Goal: Check status: Check status

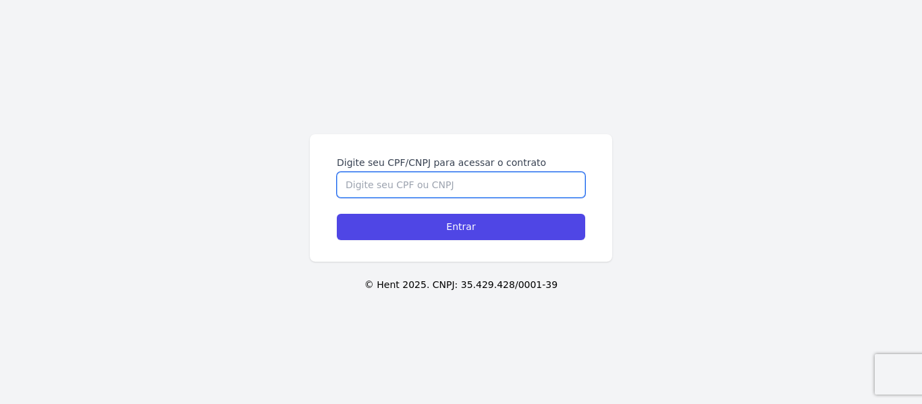
click at [394, 182] on input "Digite seu CPF/CNPJ para acessar o contrato" at bounding box center [461, 185] width 248 height 26
type input "10266317421"
click at [337, 214] on input "Entrar" at bounding box center [461, 227] width 248 height 26
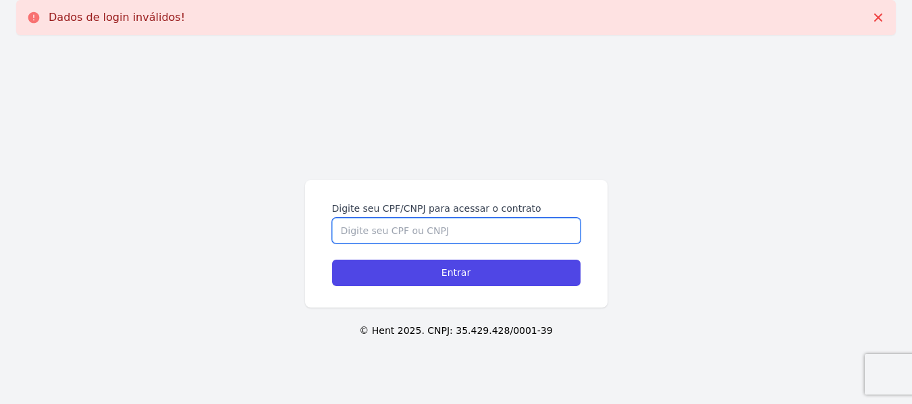
click at [378, 230] on input "Digite seu CPF/CNPJ para acessar o contrato" at bounding box center [456, 231] width 248 height 26
type input "10266317421"
click at [332, 260] on input "Entrar" at bounding box center [456, 273] width 248 height 26
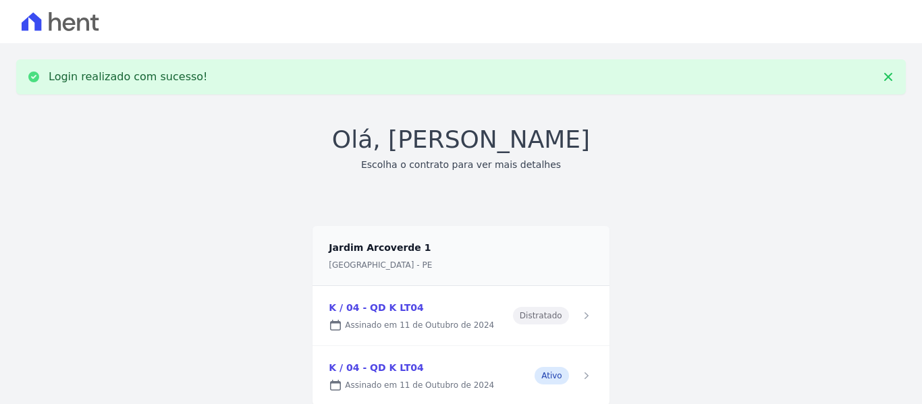
scroll to position [45, 0]
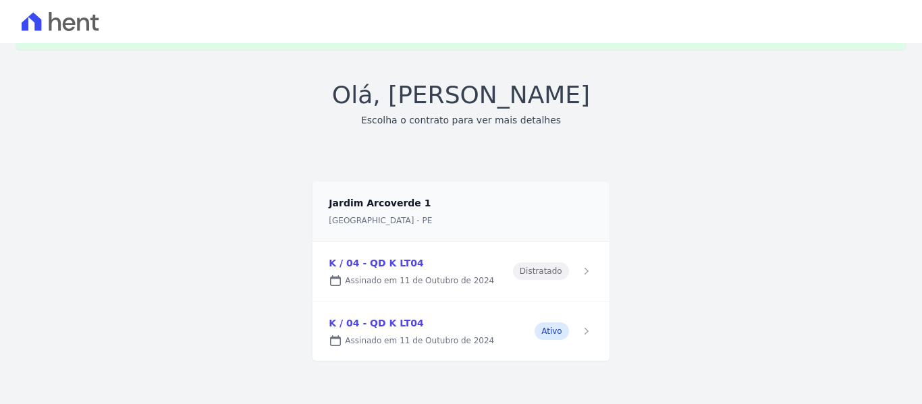
click at [386, 321] on link at bounding box center [461, 331] width 296 height 59
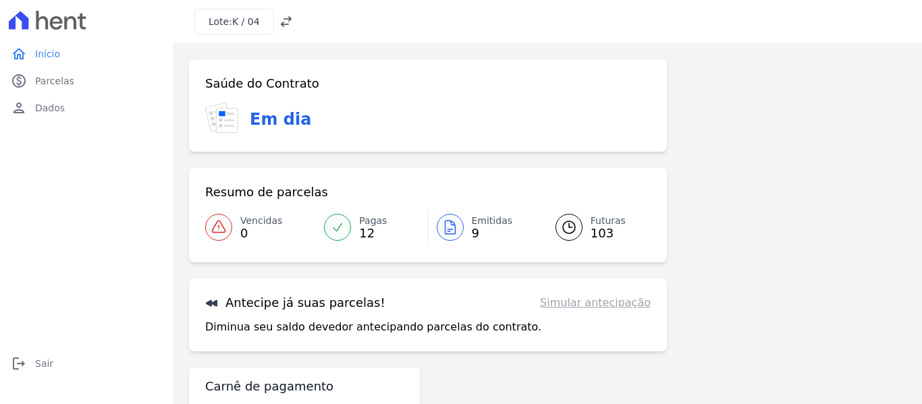
click at [458, 236] on link "Emitidas 9" at bounding box center [484, 228] width 111 height 38
